Goal: Obtain resource: Download file/media

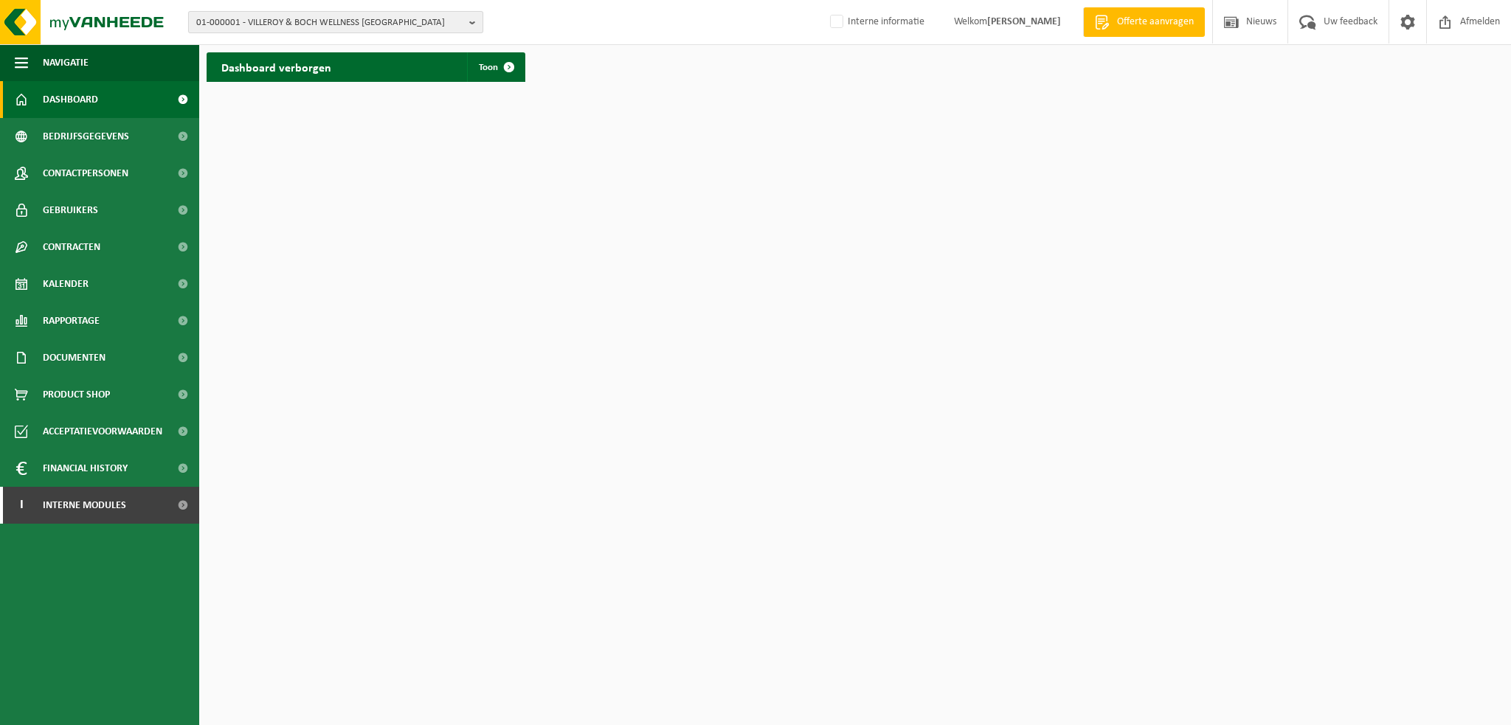
click at [475, 20] on b "button" at bounding box center [475, 22] width 13 height 21
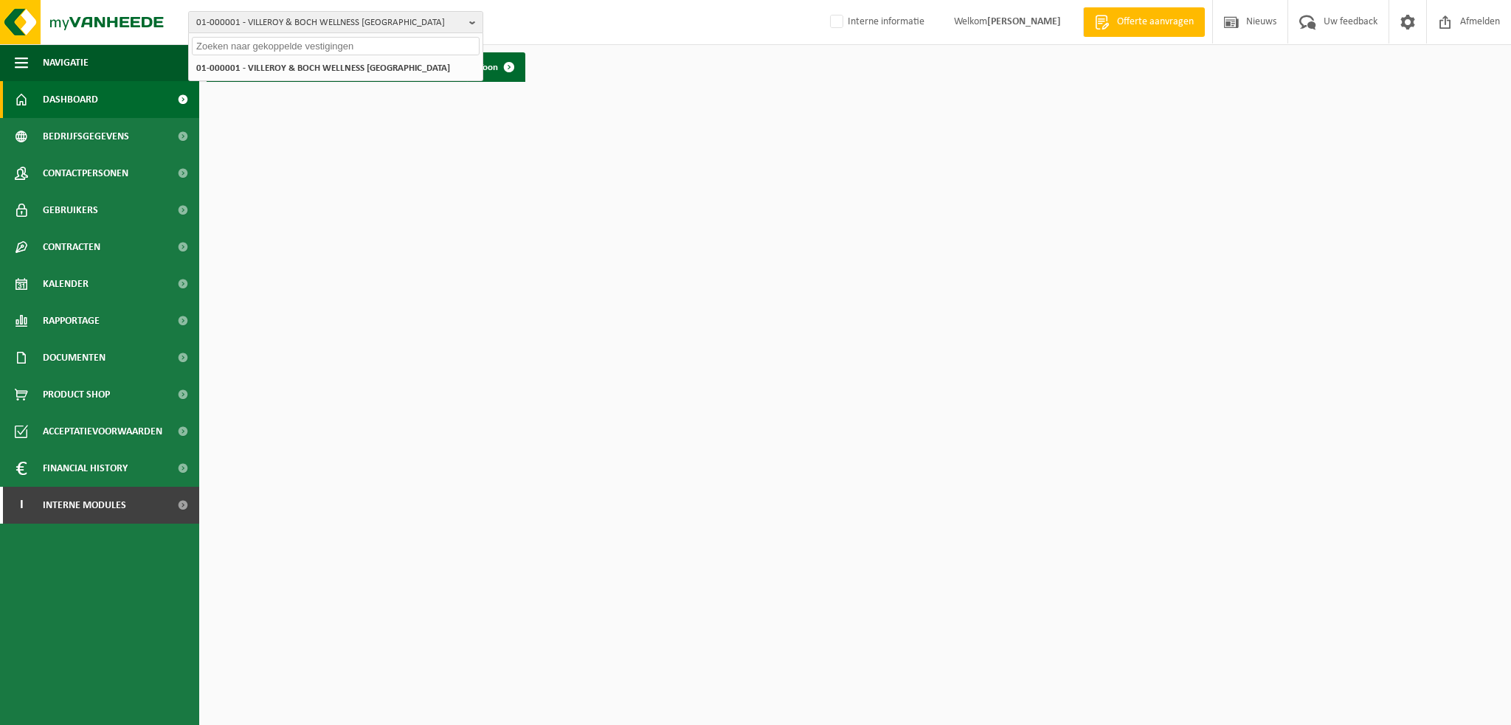
click at [382, 46] on input "text" at bounding box center [336, 46] width 288 height 18
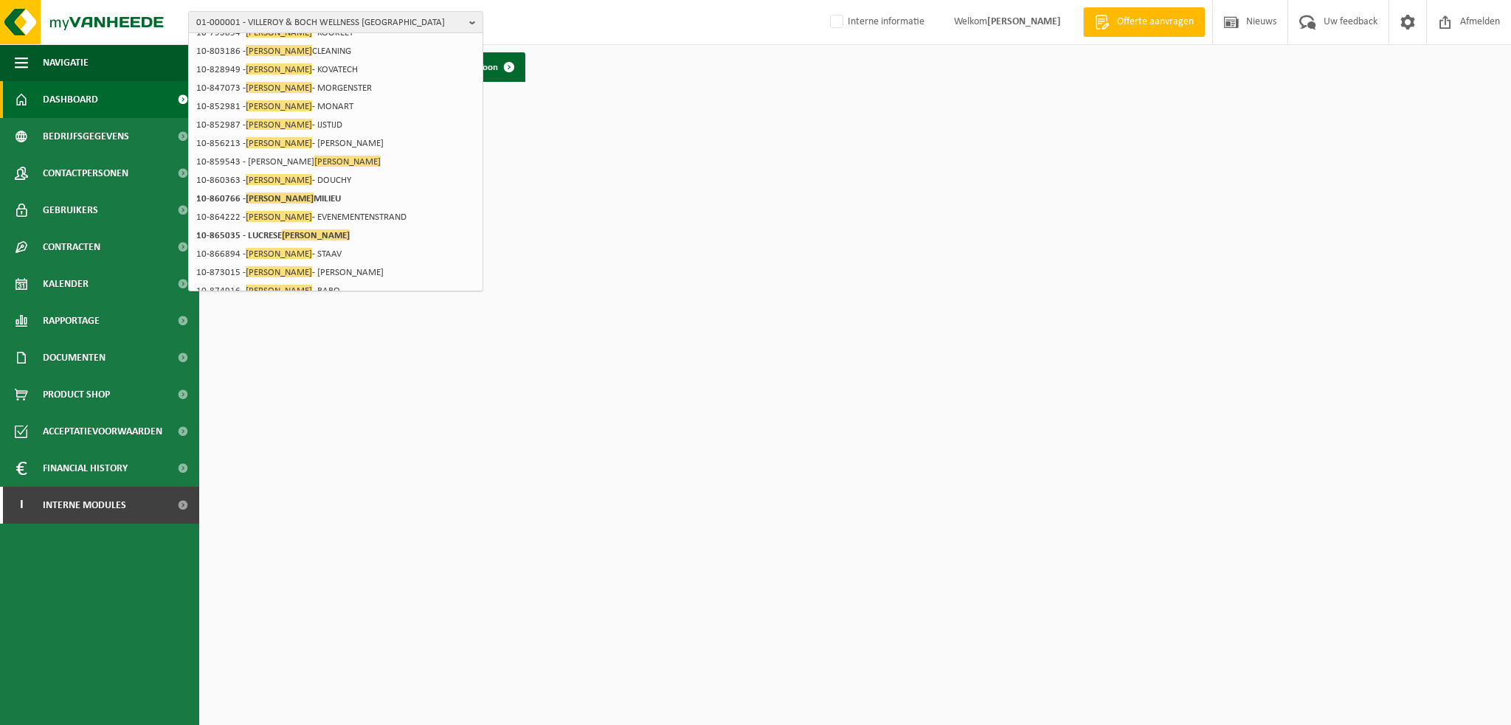
scroll to position [198, 0]
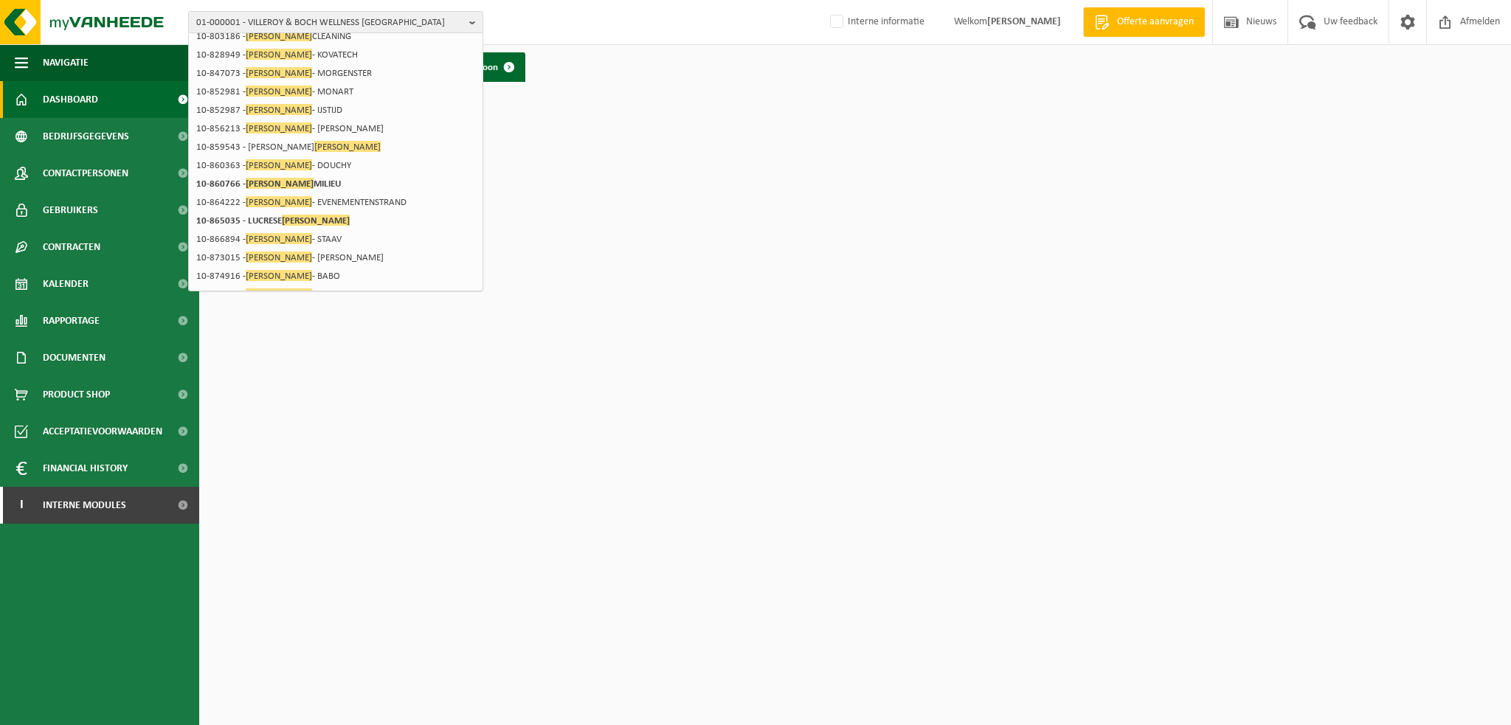
type input "dekeyser"
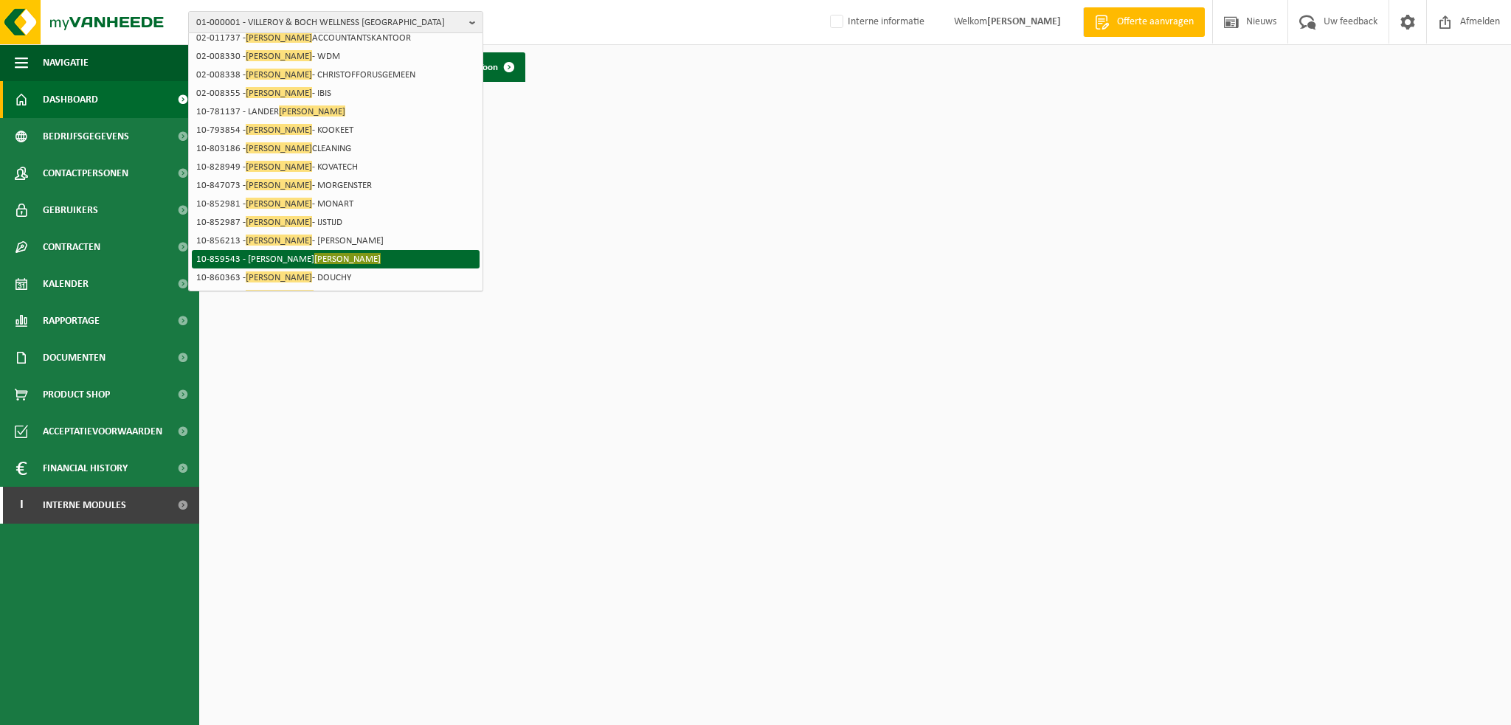
scroll to position [0, 0]
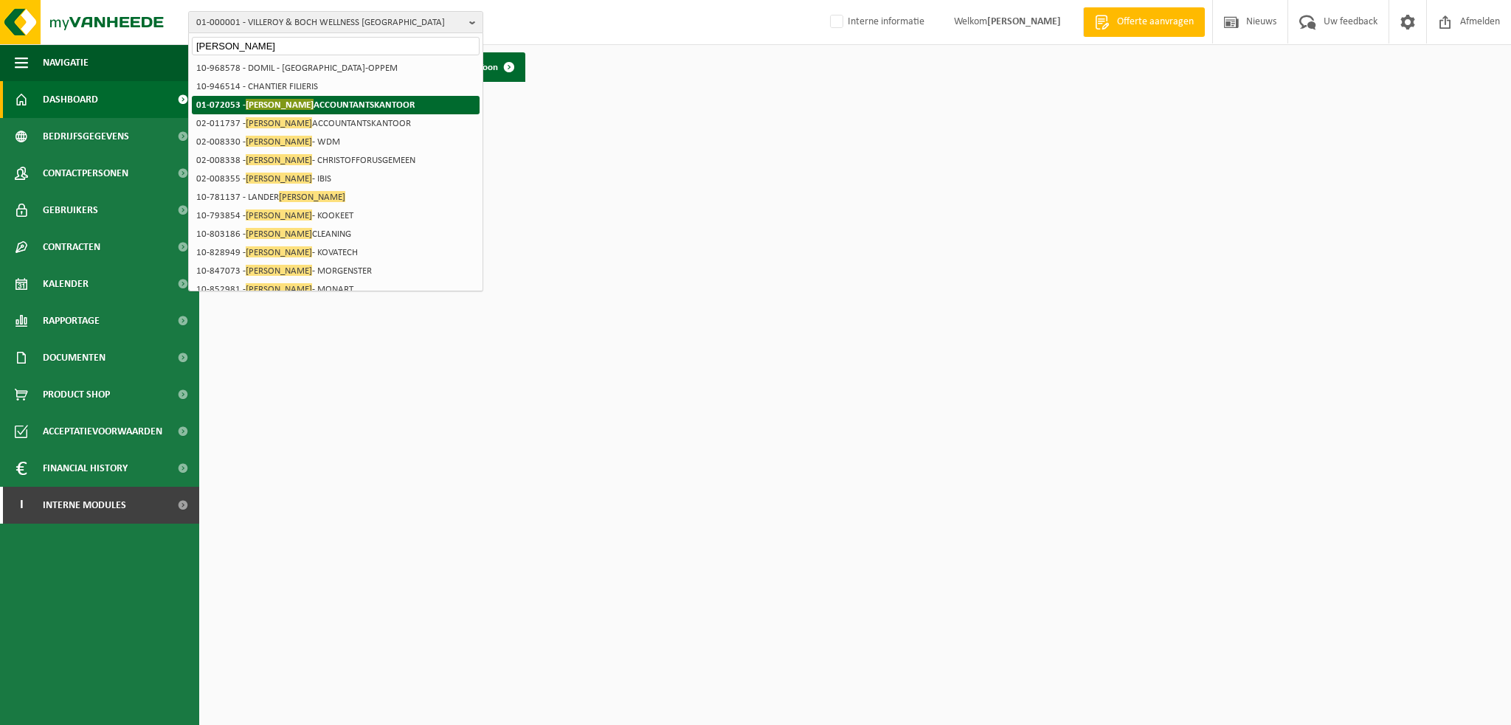
click at [301, 101] on strong "01-072053 - DEKEYSER ACCOUNTANTSKANTOOR" at bounding box center [305, 104] width 218 height 11
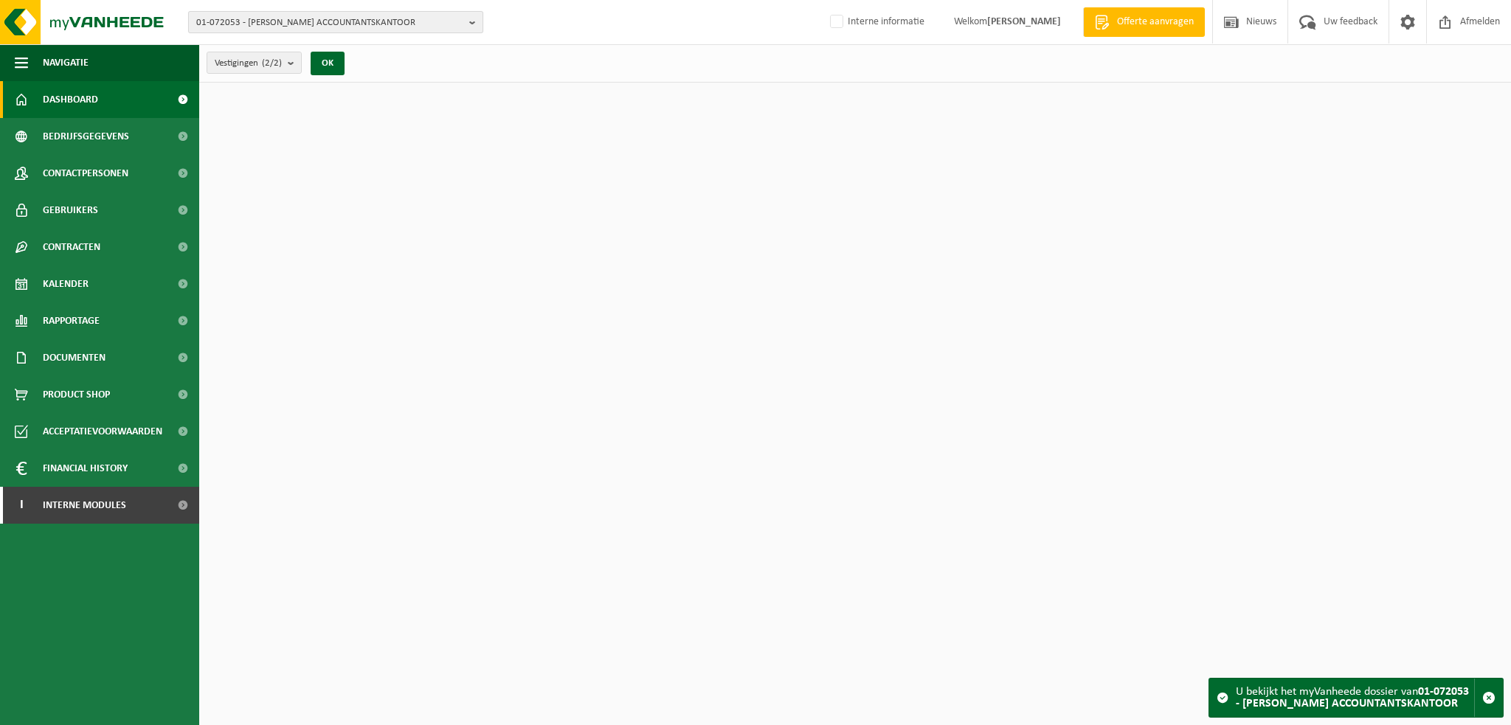
click at [333, 30] on span "01-072053 - [PERSON_NAME] ACCOUNTANTSKANTOOR" at bounding box center [329, 23] width 267 height 22
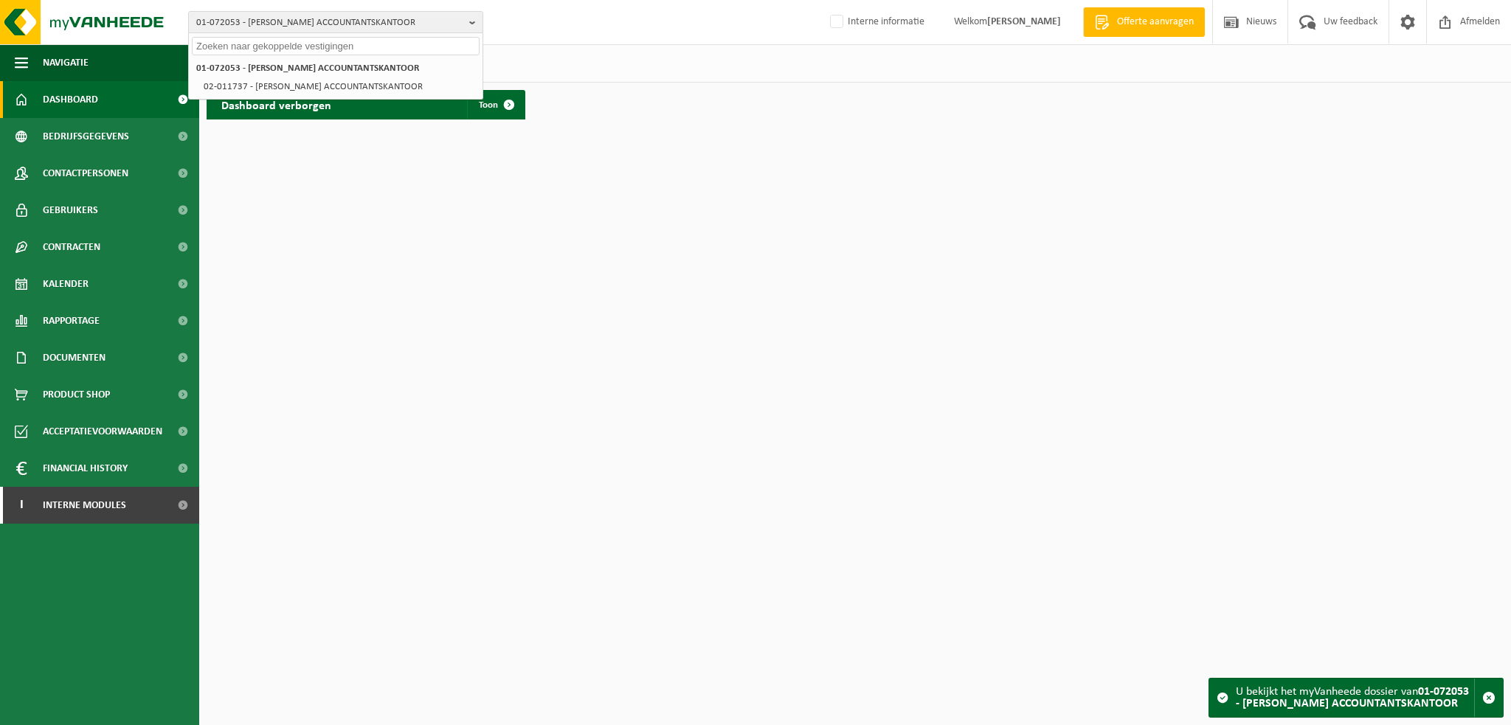
click at [332, 41] on input "text" at bounding box center [336, 46] width 288 height 18
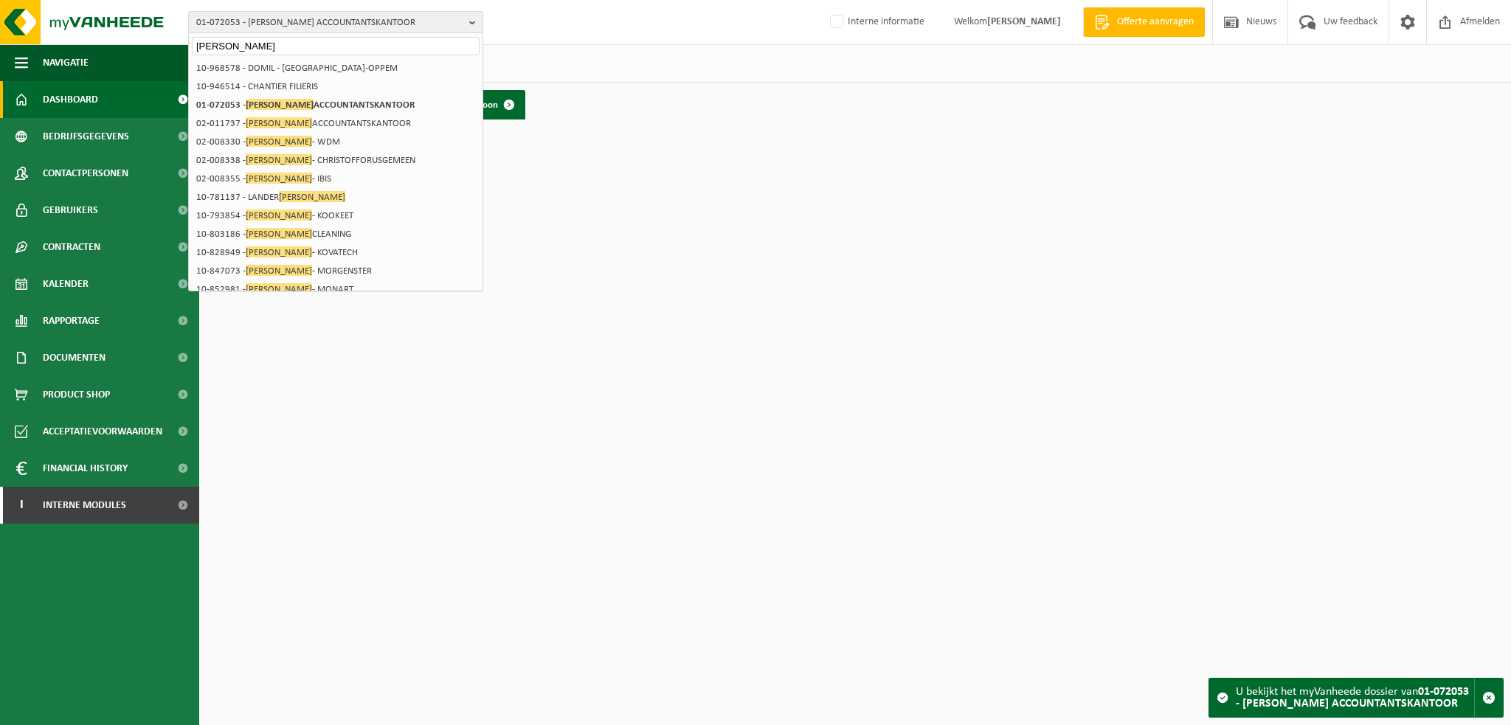
drag, startPoint x: 209, startPoint y: 46, endPoint x: 218, endPoint y: 55, distance: 12.6
click at [209, 46] on input "[PERSON_NAME]" at bounding box center [336, 46] width 288 height 18
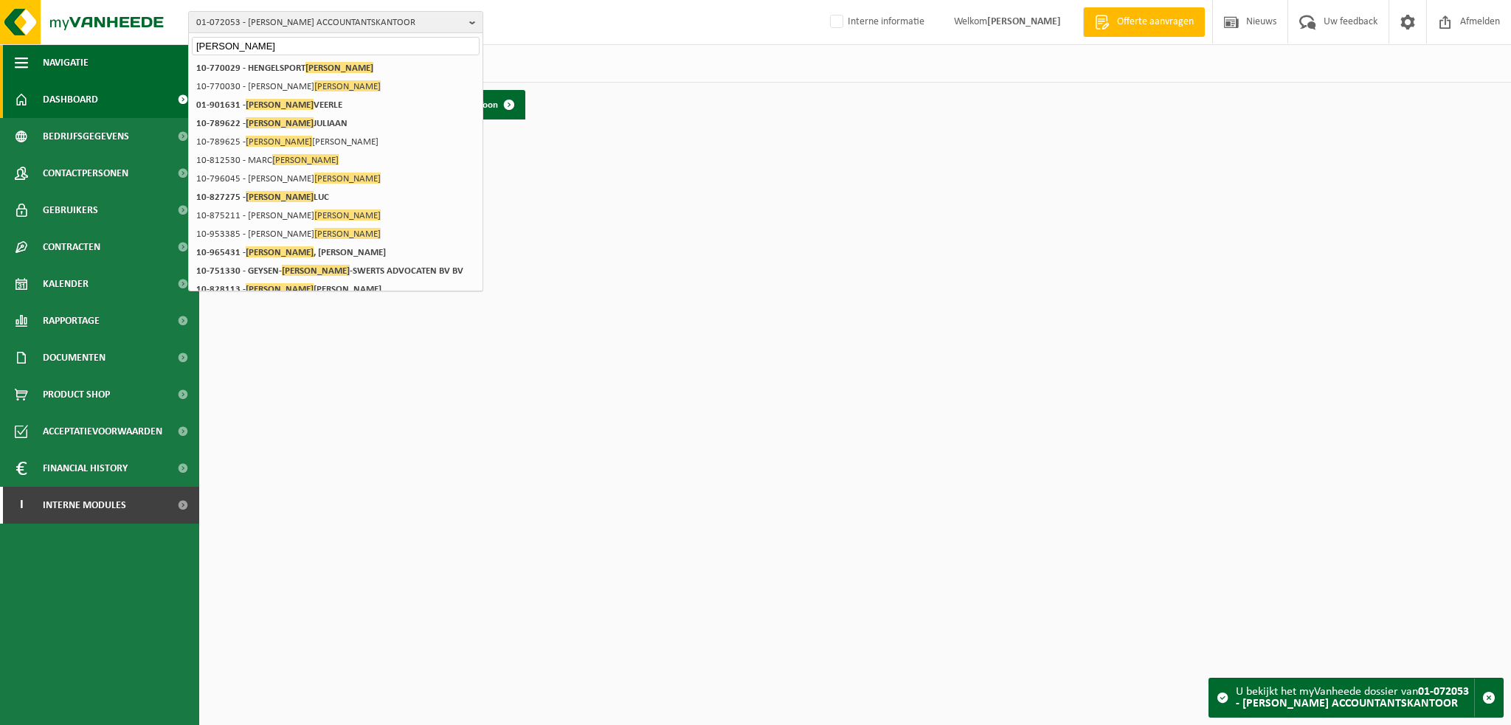
drag, startPoint x: 281, startPoint y: 49, endPoint x: 174, endPoint y: 45, distance: 107.0
click at [174, 45] on div "01-072053 - DEKEYSER ACCOUNTANTSKANTOOR de keyser 01-072053 - DEKEYSER ACCOUNTA…" at bounding box center [755, 63] width 1511 height 127
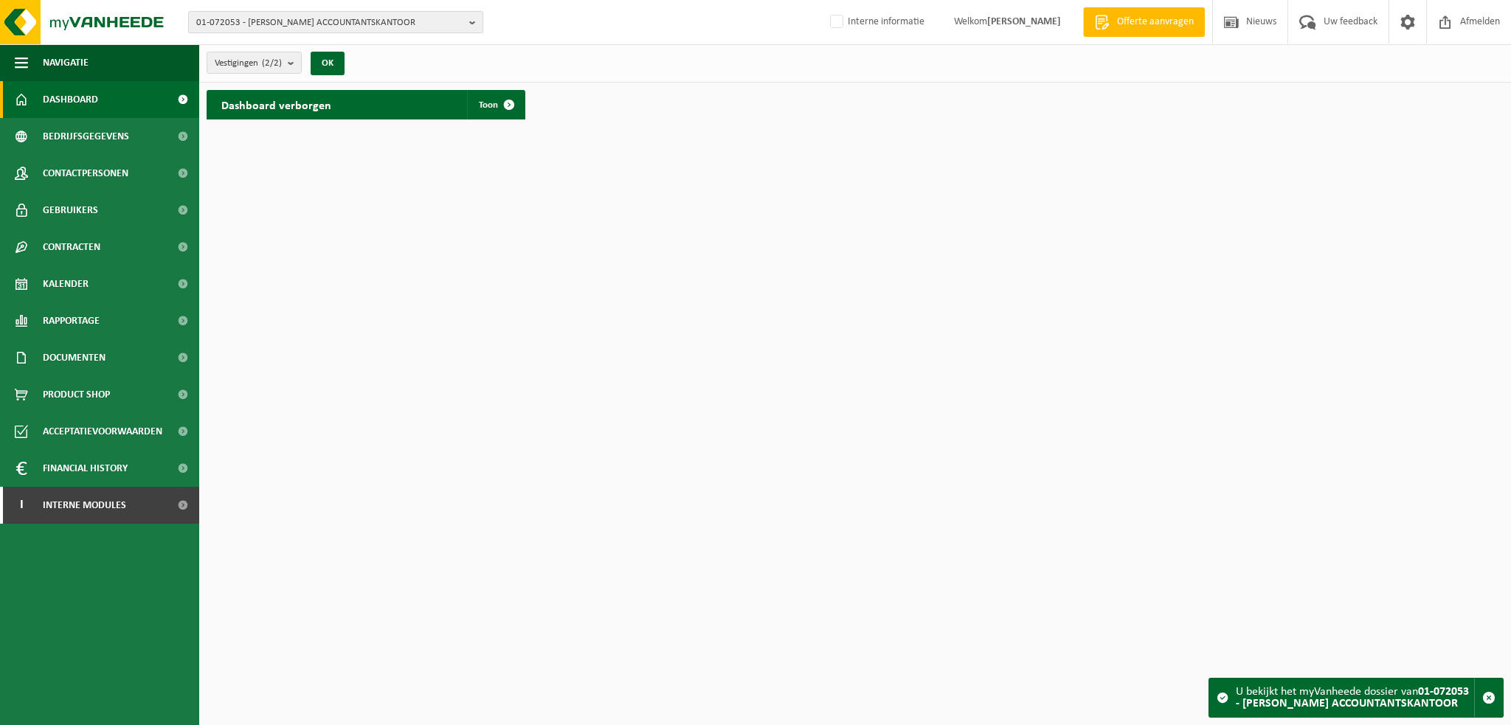
click at [249, 26] on span "01-072053 - DEKEYSER ACCOUNTANTSKANTOOR" at bounding box center [329, 23] width 267 height 22
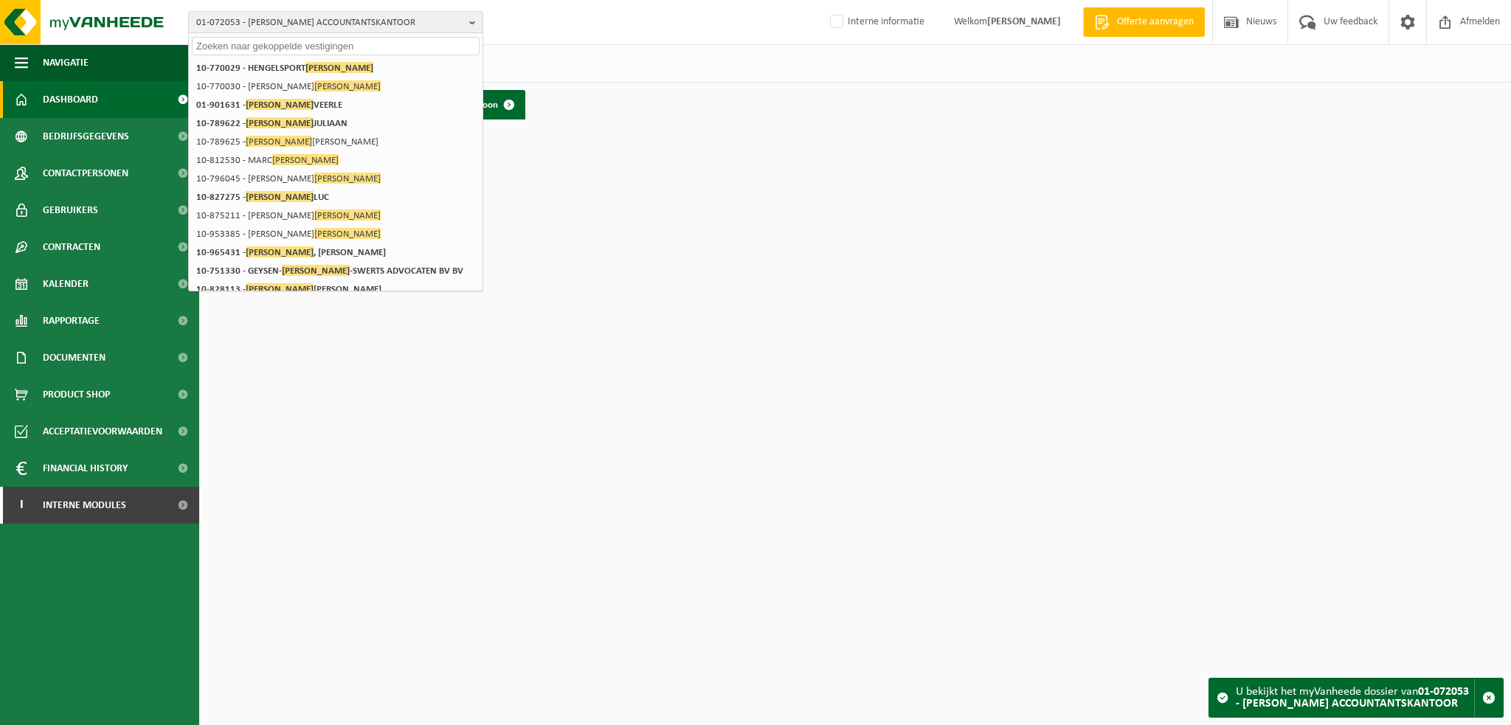
click at [251, 44] on input "text" at bounding box center [336, 46] width 288 height 18
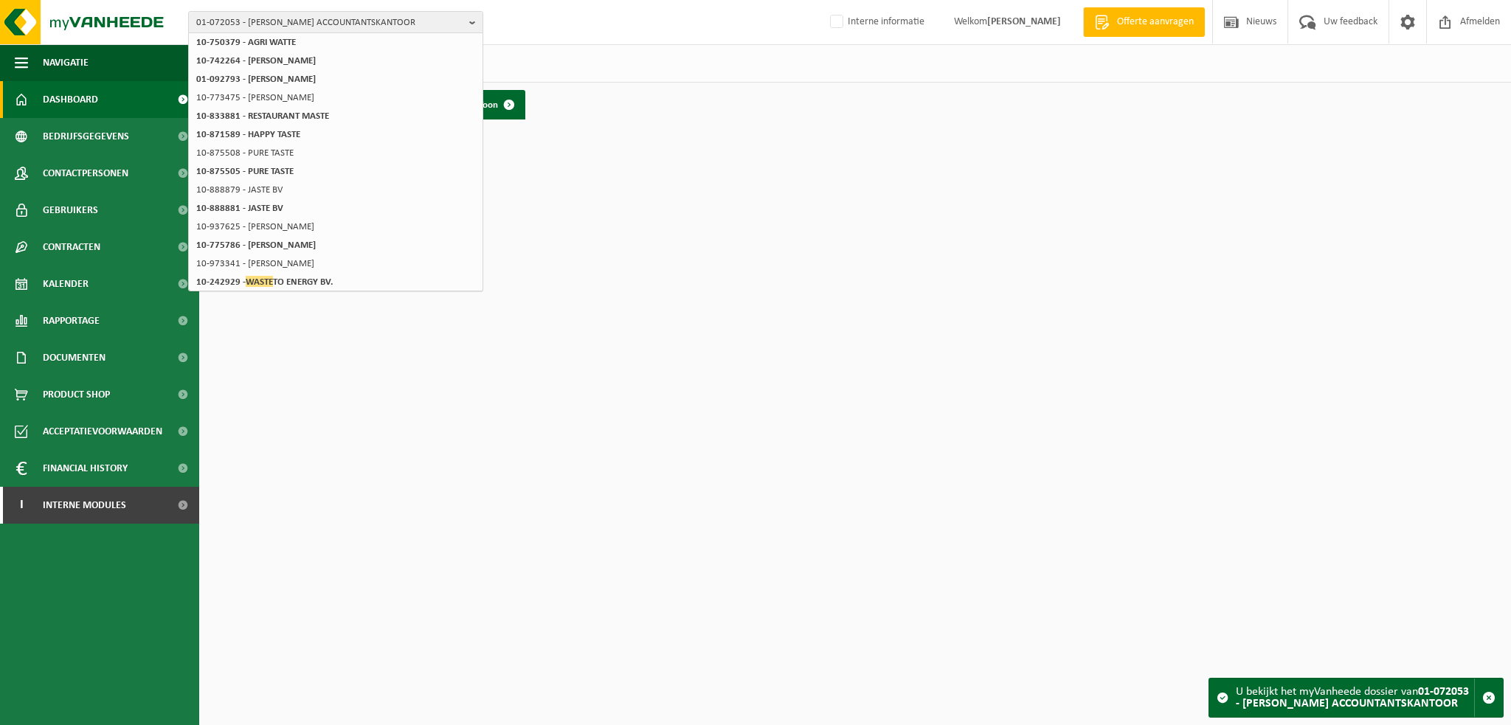
scroll to position [213, 0]
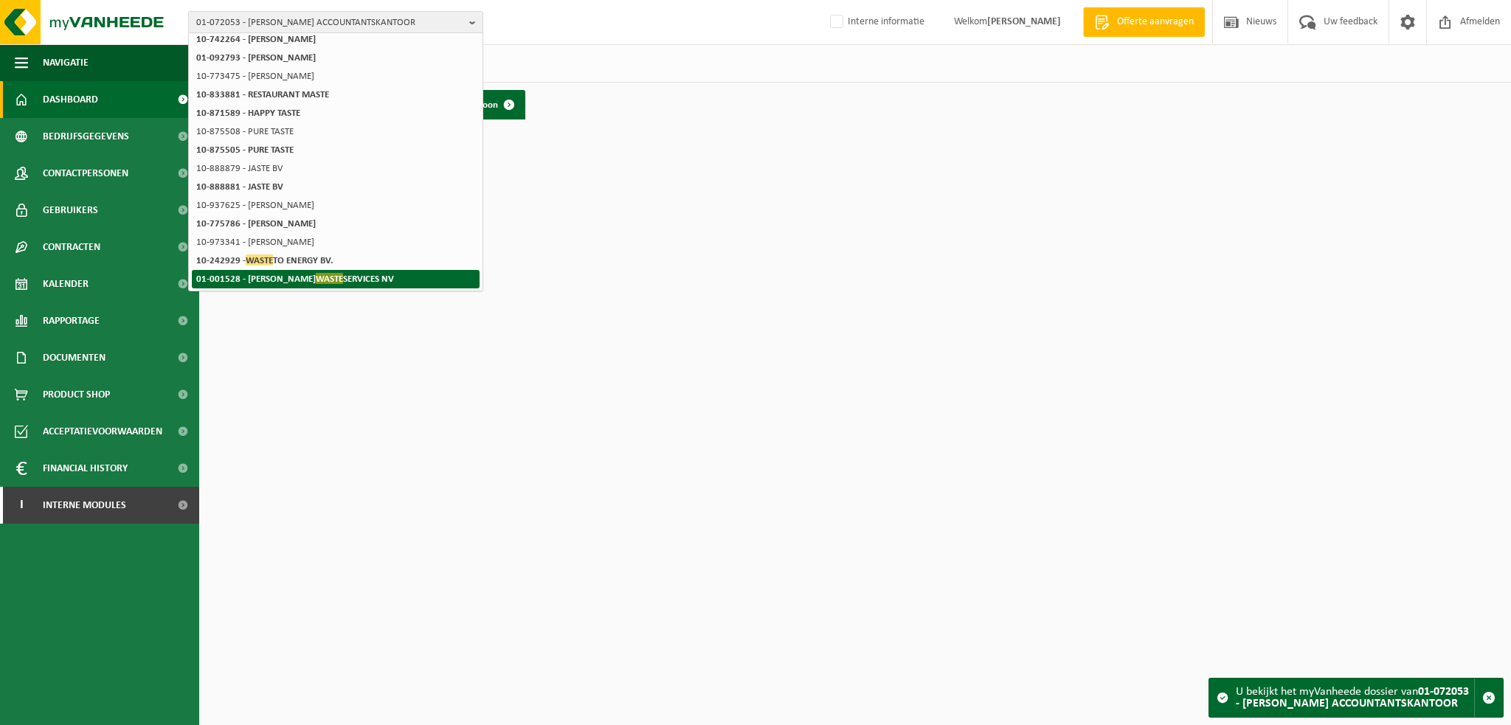
type input "waste"
click at [336, 278] on strong "01-001528 - DEKEYSER WASTE SERVICES NV" at bounding box center [295, 278] width 198 height 11
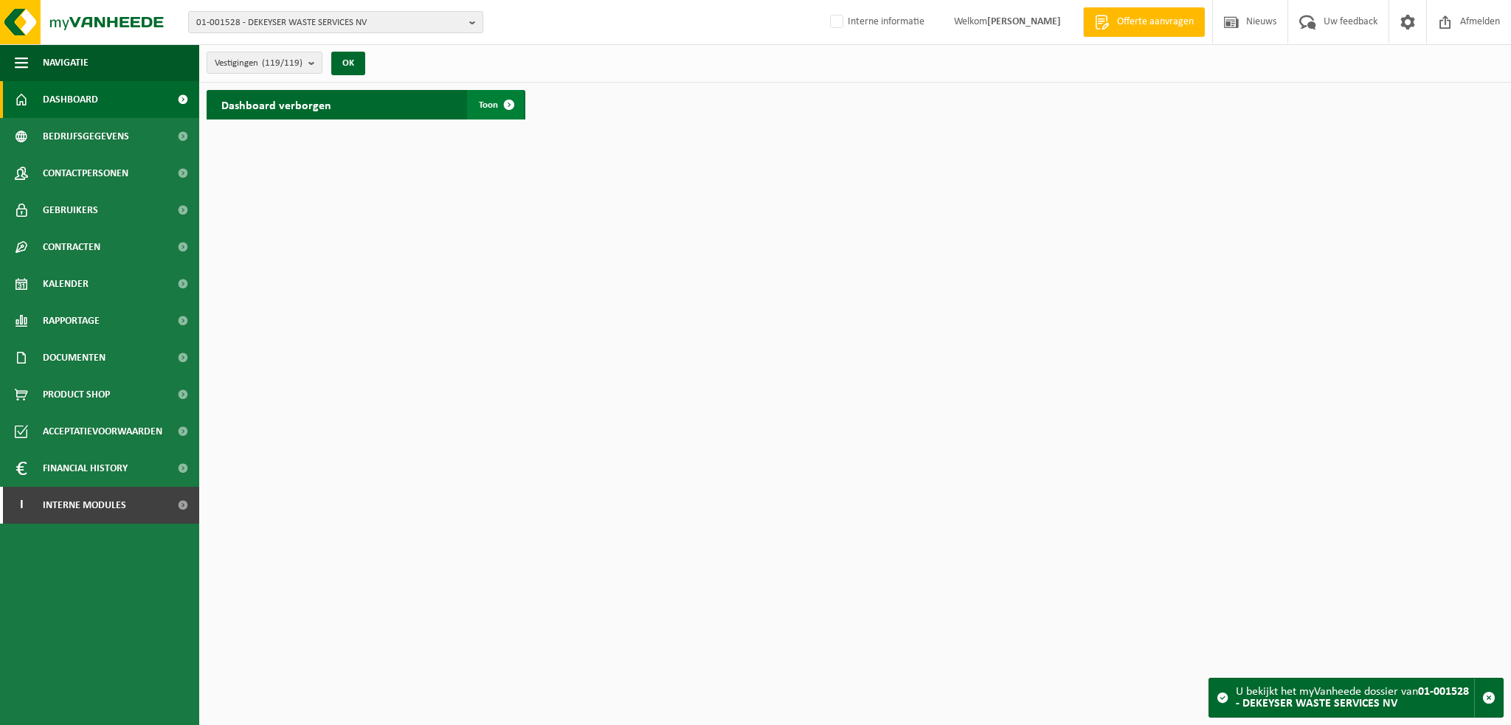
click at [488, 108] on span "Toon" at bounding box center [488, 105] width 19 height 10
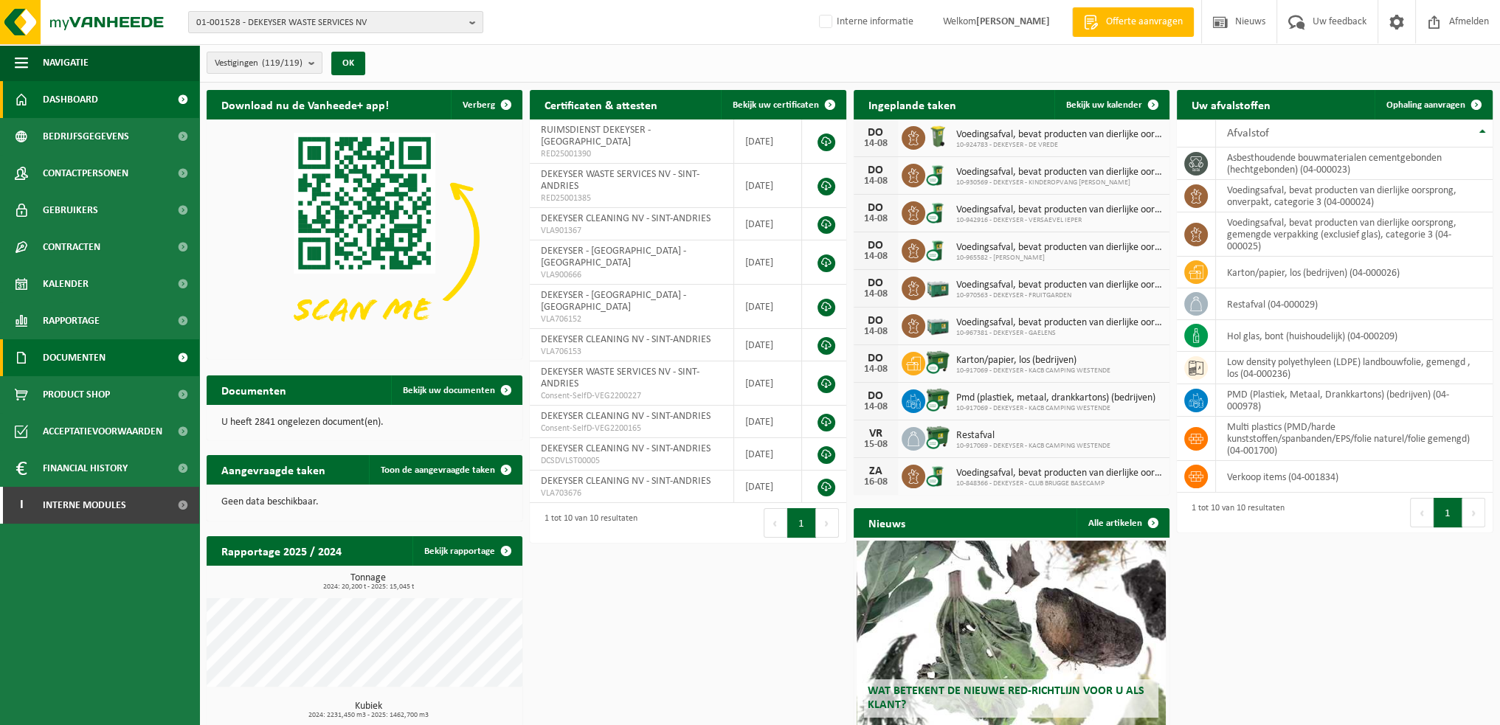
click at [71, 356] on span "Documenten" at bounding box center [74, 357] width 63 height 37
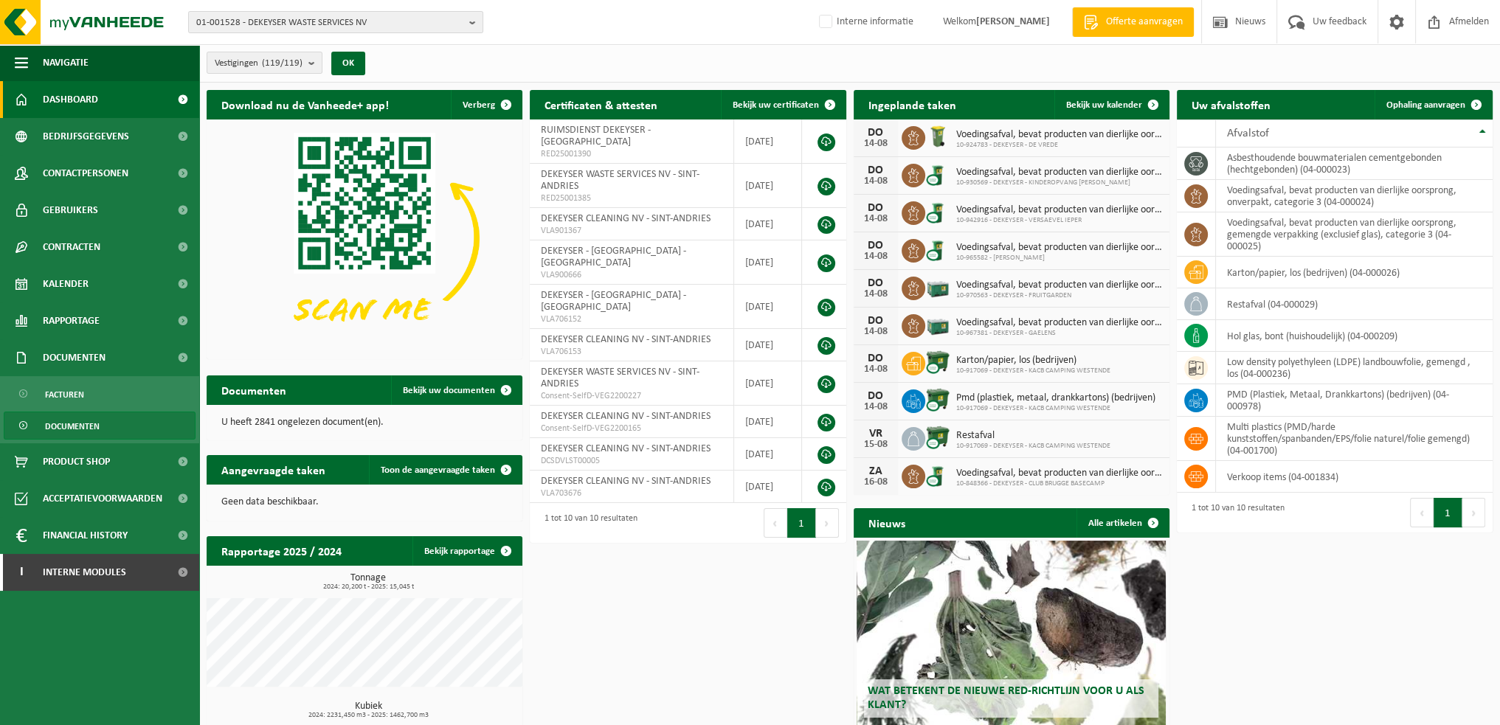
click at [69, 424] on span "Documenten" at bounding box center [72, 426] width 55 height 28
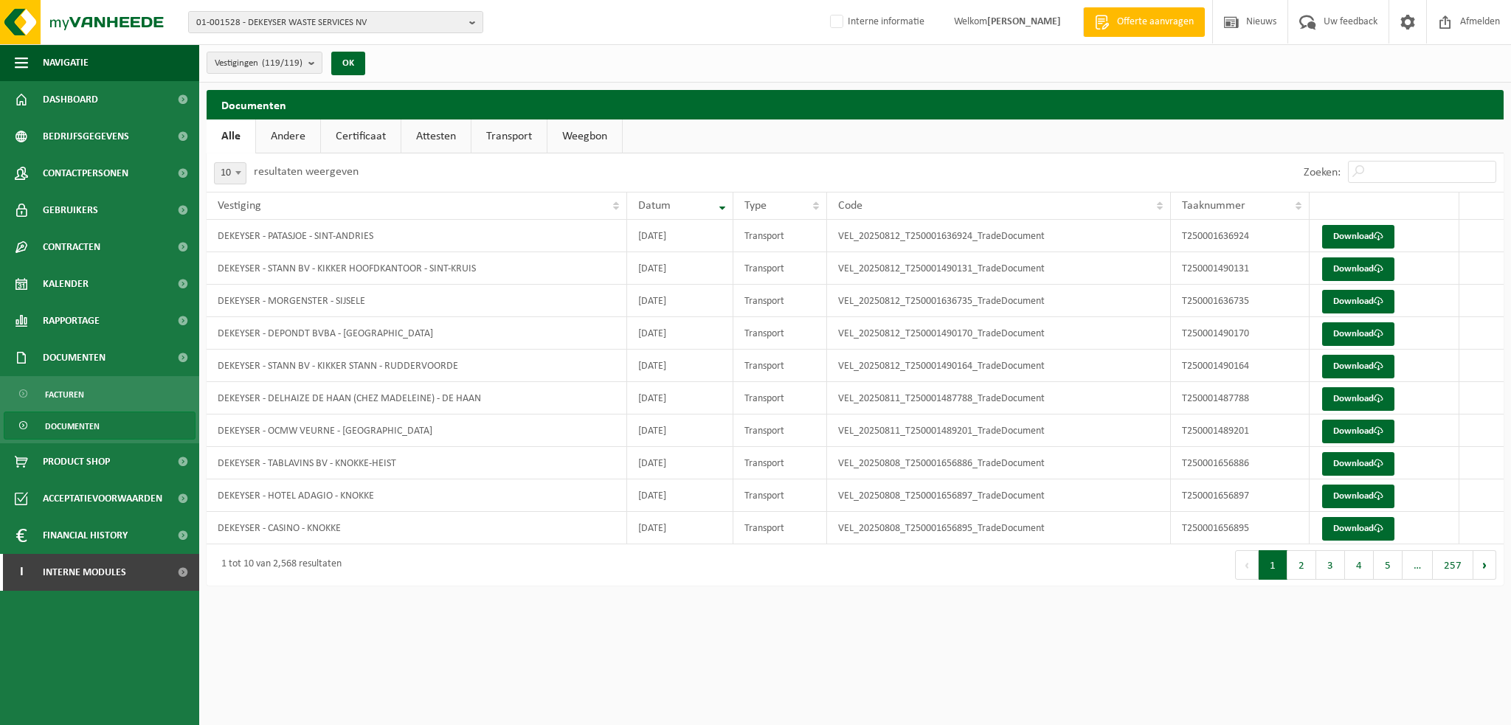
click at [373, 142] on link "Certificaat" at bounding box center [361, 136] width 80 height 34
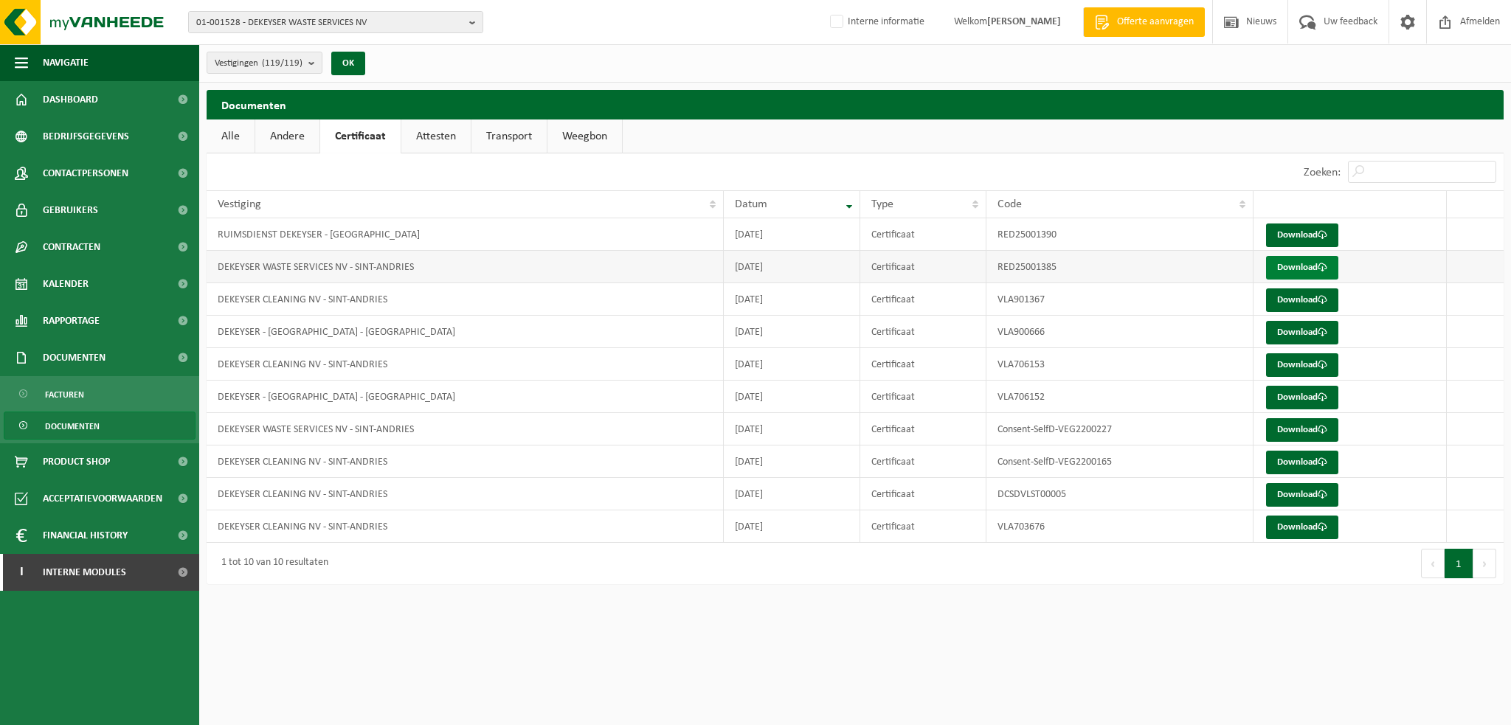
click at [1310, 263] on link "Download" at bounding box center [1302, 268] width 72 height 24
